Goal: Communication & Community: Connect with others

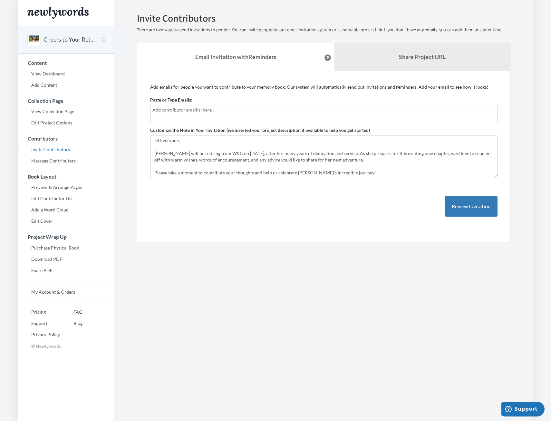
click at [167, 112] on input "text" at bounding box center [323, 109] width 343 height 7
type input "klwilliams@woodardcurran.com"
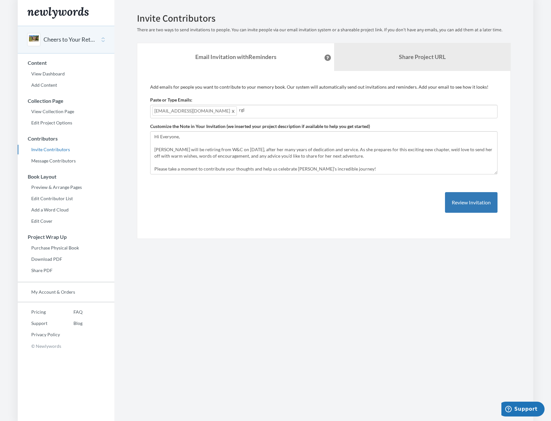
type input "rglaspie@woodardcurran.com"
type input "ldrabbe"
type input "l"
type input "d"
type input "damiss@woodardcurran.com"
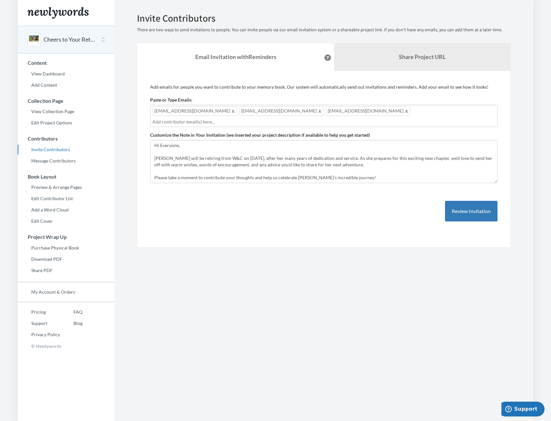
drag, startPoint x: 375, startPoint y: 112, endPoint x: 288, endPoint y: 114, distance: 87.0
click at [288, 114] on div "klwilliams@woodardcurran.com rglaspie@woodardcurran.com damiss@woodardcurran.com" at bounding box center [323, 116] width 347 height 22
click at [404, 111] on span at bounding box center [406, 111] width 5 height 8
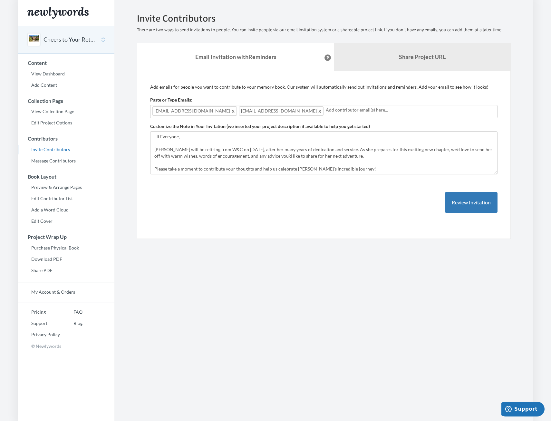
click at [318, 114] on span at bounding box center [320, 111] width 5 height 8
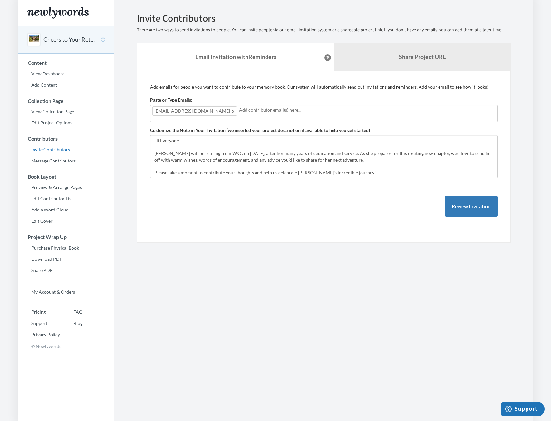
click at [231, 112] on span at bounding box center [233, 111] width 5 height 8
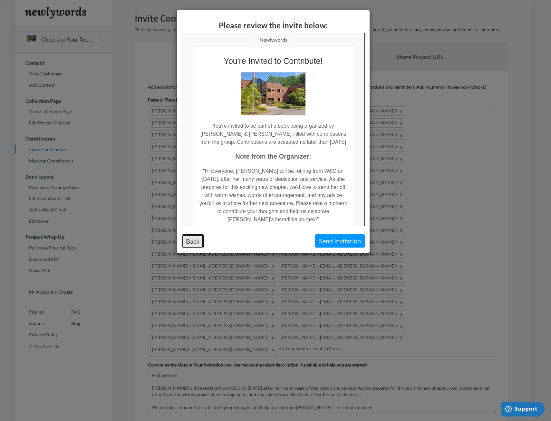
click at [194, 239] on button "Back" at bounding box center [193, 241] width 22 height 14
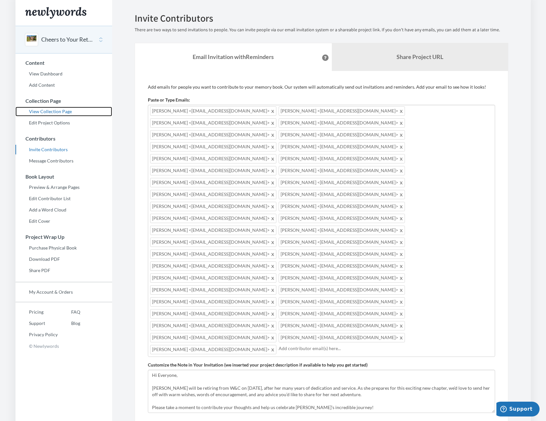
click at [35, 113] on link "View Collection Page" at bounding box center [63, 112] width 97 height 10
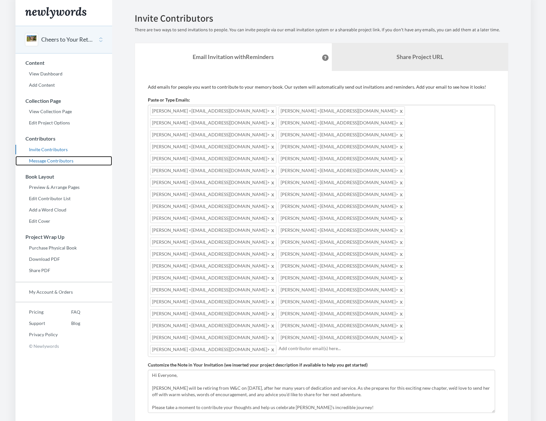
click at [56, 160] on link "Message Contributors" at bounding box center [63, 161] width 97 height 10
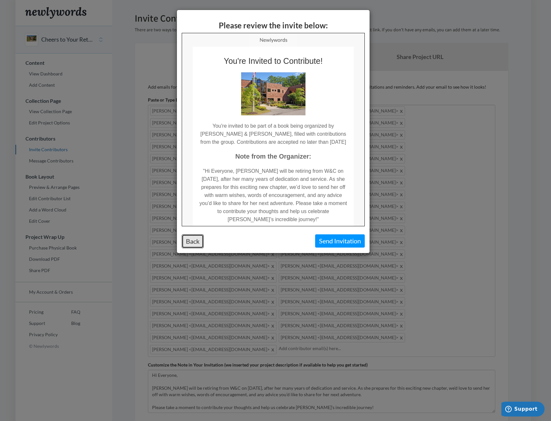
click at [194, 243] on button "Back" at bounding box center [193, 241] width 22 height 14
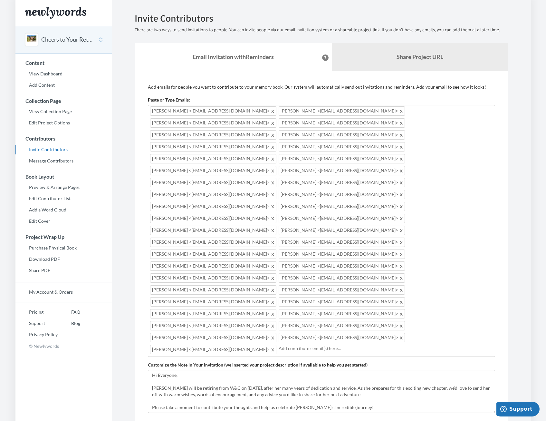
click at [384, 271] on div "Patti Thomes <pthomes@woodardcurran.com> Lisa Ross <lross@woodardcurran.com> Sh…" at bounding box center [321, 231] width 347 height 252
click at [279, 345] on input "text" at bounding box center [386, 348] width 214 height 7
type input "klwilliams@woodardcurran.cojm"
click at [326, 345] on span "klwilliams@woodardcurran.cojm" at bounding box center [302, 349] width 47 height 9
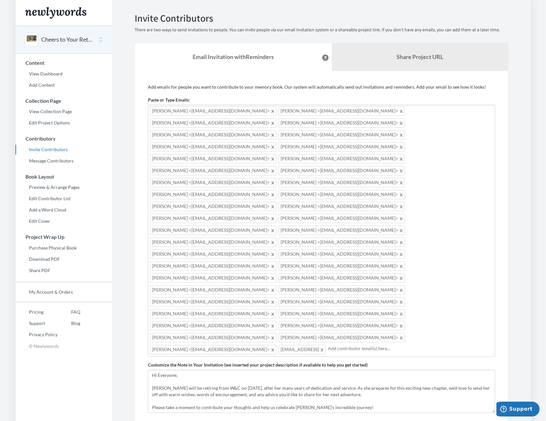
click at [326, 345] on span "klwilliams@woodardcurran.cojm" at bounding box center [302, 349] width 47 height 9
click at [325, 345] on span at bounding box center [322, 349] width 5 height 8
type input "klwilliams@woodardcurran.com"
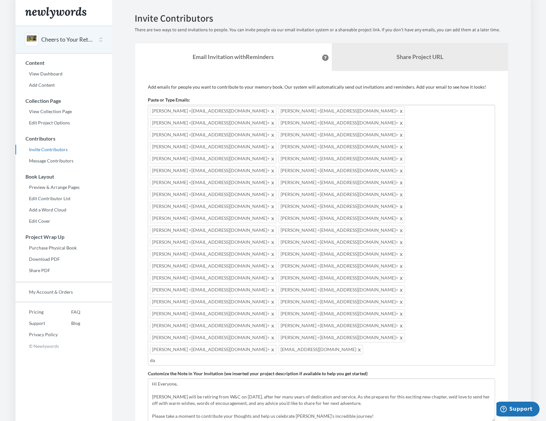
type input "d"
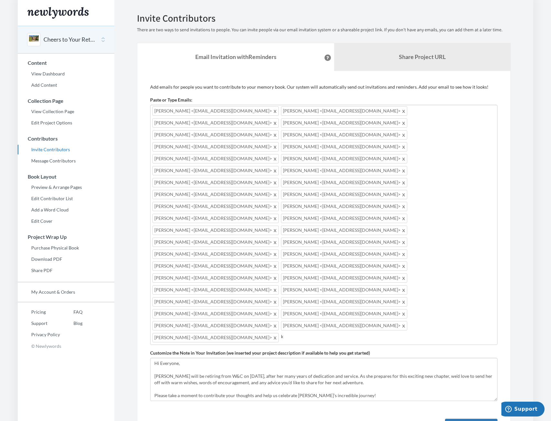
type input "k"
drag, startPoint x: 160, startPoint y: 265, endPoint x: 146, endPoint y: 264, distance: 14.2
click at [146, 264] on div "Add emails for people you want to contribute to your memory book. Our system wi…" at bounding box center [324, 268] width 374 height 395
paste input "text"
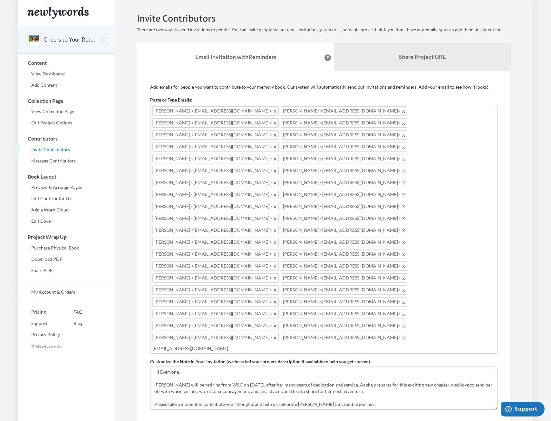
type input "klwilliams@woodarcurran.com"
type input "marc"
click at [361, 345] on input "marc" at bounding box center [323, 348] width 343 height 7
drag, startPoint x: 354, startPoint y: 266, endPoint x: 327, endPoint y: 263, distance: 26.9
click at [327, 345] on input "marc" at bounding box center [323, 348] width 343 height 7
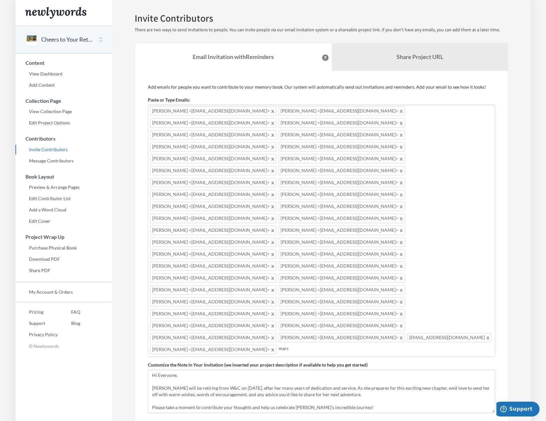
click at [279, 345] on input "marc" at bounding box center [386, 348] width 214 height 7
drag, startPoint x: 164, startPoint y: 278, endPoint x: 147, endPoint y: 277, distance: 17.2
click at [147, 277] on div "Add emails for people you want to contribute to your memory book. Our system wi…" at bounding box center [322, 274] width 374 height 407
click at [279, 345] on input "text" at bounding box center [386, 348] width 214 height 7
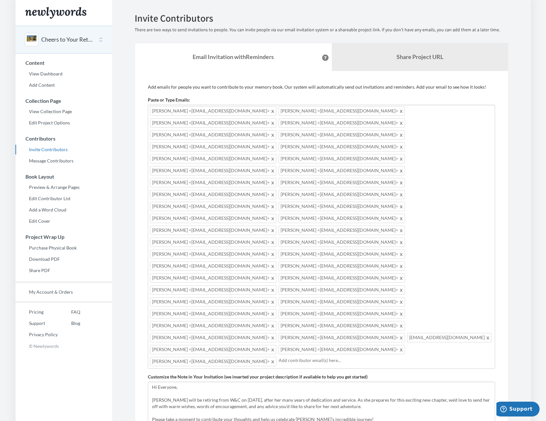
click at [401, 278] on div "Patti Thomes <pthomes@woodardcurran.com> Lisa Ross <lross@woodardcurran.com> Sh…" at bounding box center [321, 237] width 347 height 264
click at [391, 278] on div "Patti Thomes <pthomes@woodardcurran.com> Lisa Ross <lross@woodardcurran.com> Sh…" at bounding box center [321, 237] width 347 height 264
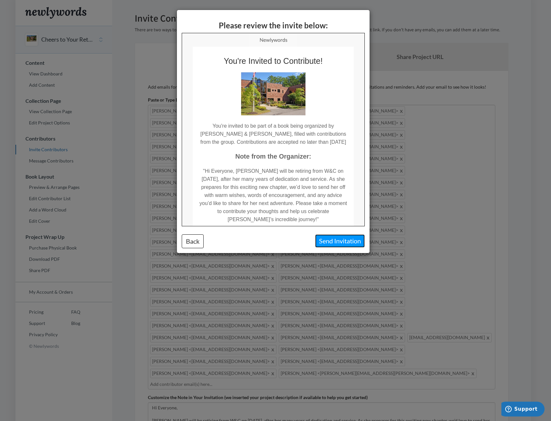
click at [337, 241] on button "Send Invitation" at bounding box center [340, 240] width 50 height 13
